Goal: Transaction & Acquisition: Book appointment/travel/reservation

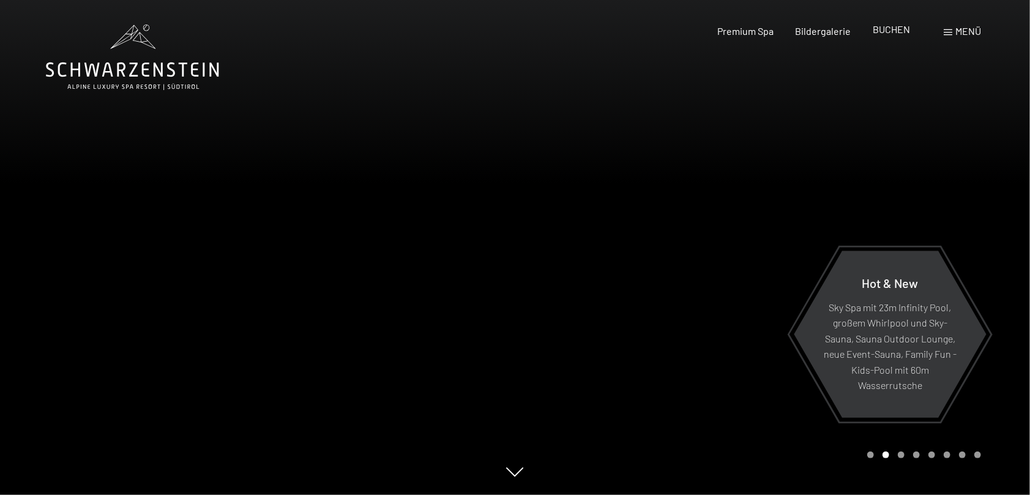
click at [905, 32] on span "BUCHEN" at bounding box center [891, 29] width 37 height 12
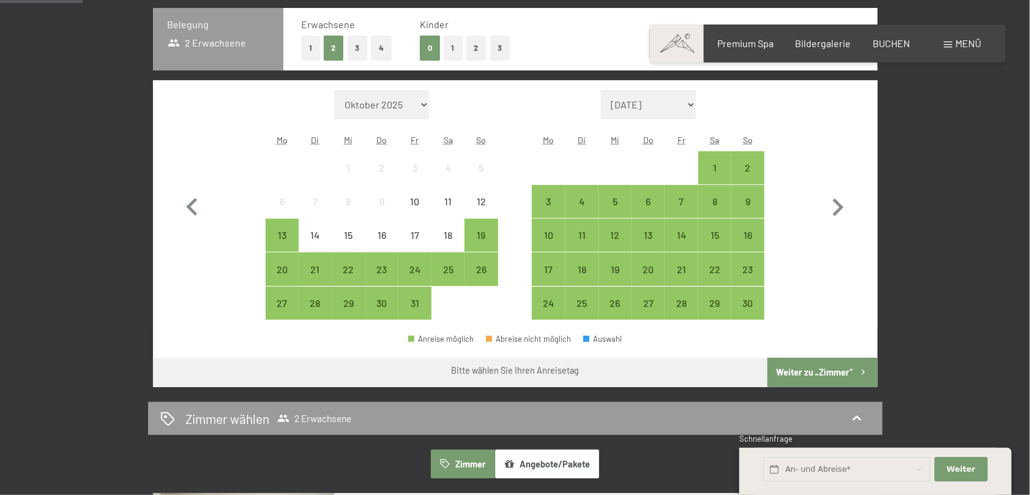
scroll to position [306, 0]
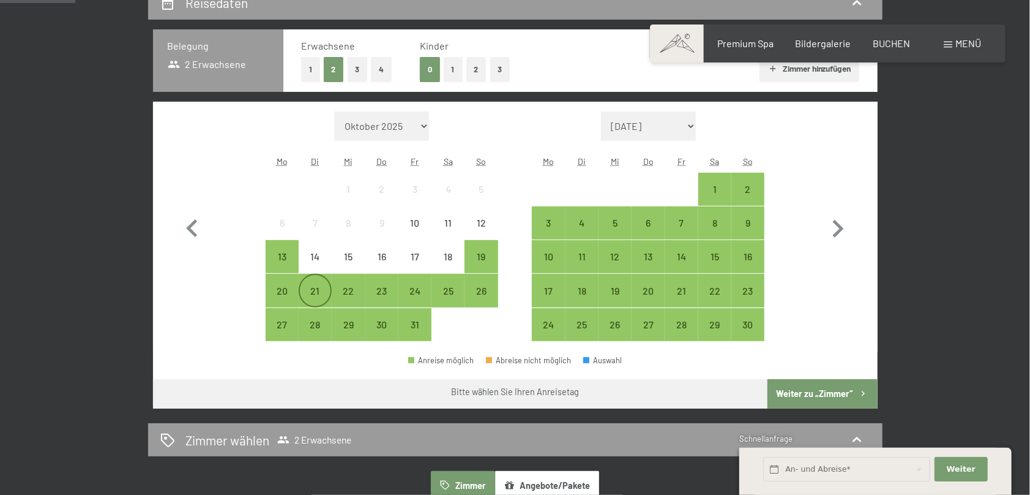
click at [312, 282] on div "21" at bounding box center [315, 290] width 31 height 31
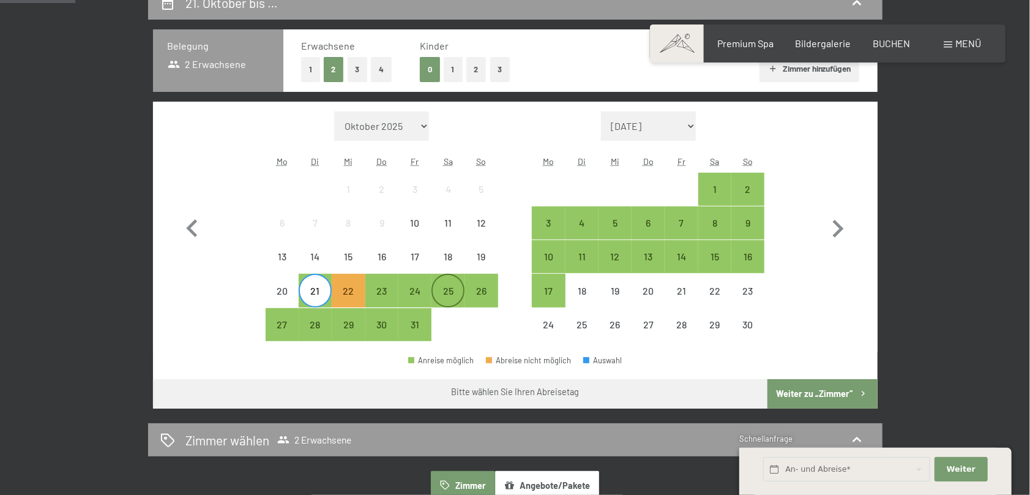
click at [451, 293] on div "25" at bounding box center [448, 301] width 31 height 31
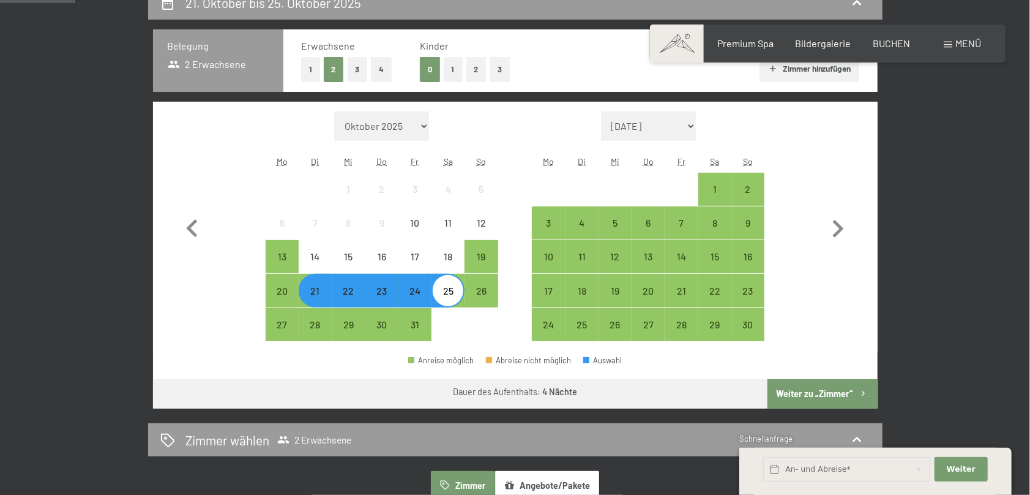
click at [845, 397] on button "Weiter zu „Zimmer“" at bounding box center [823, 393] width 110 height 29
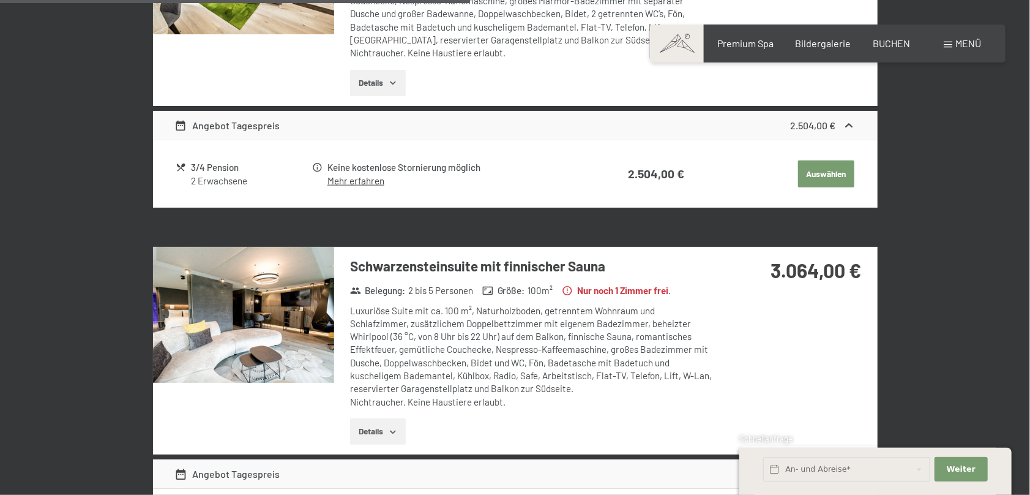
scroll to position [904, 0]
